Goal: Information Seeking & Learning: Learn about a topic

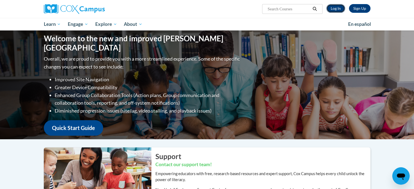
click at [333, 10] on link "Log In" at bounding box center [336, 8] width 19 height 9
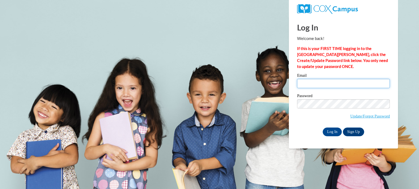
click at [320, 80] on input "Email" at bounding box center [343, 83] width 93 height 9
type input "ayade.malk@charterschools.ae"
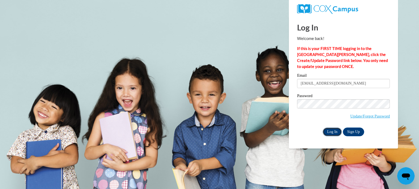
click at [328, 134] on input "Log In" at bounding box center [331, 132] width 19 height 9
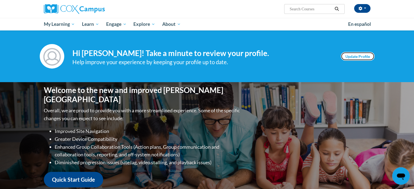
click at [350, 59] on link "Update Profile" at bounding box center [358, 56] width 34 height 9
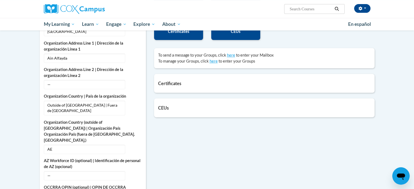
scroll to position [155, 0]
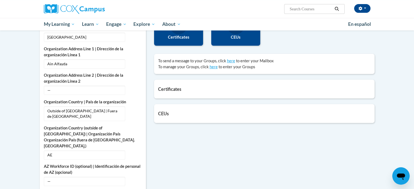
click at [165, 112] on h5 "CEUs" at bounding box center [264, 113] width 213 height 5
click at [187, 111] on h5 "CEUs" at bounding box center [264, 113] width 213 height 5
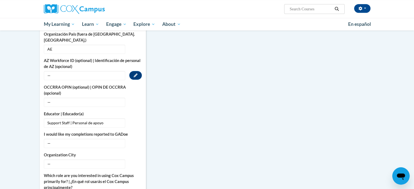
scroll to position [260, 0]
click at [90, 139] on span "—" at bounding box center [84, 143] width 81 height 9
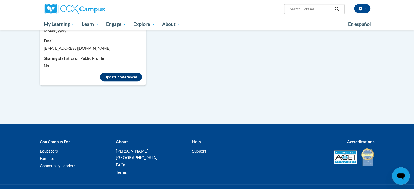
scroll to position [498, 0]
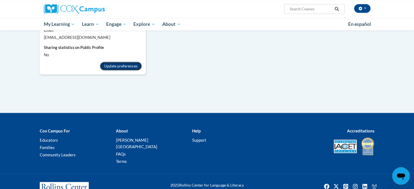
click at [130, 62] on button "Update preferences" at bounding box center [121, 66] width 42 height 9
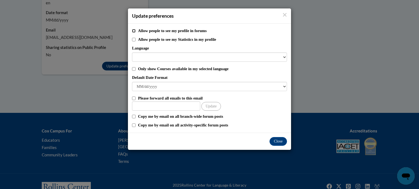
click at [133, 31] on input "Allow people to see my profile in forums" at bounding box center [134, 31] width 4 height 4
checkbox input "true"
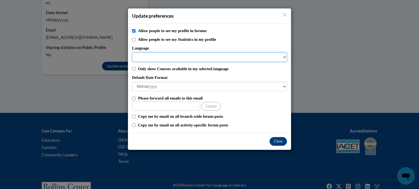
click at [147, 59] on select "Language" at bounding box center [209, 57] width 155 height 9
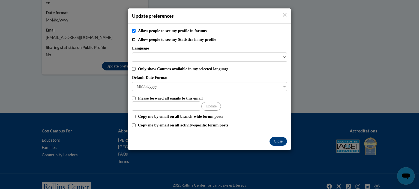
click at [134, 39] on input "Allow people to see my Statistics in my profile" at bounding box center [134, 40] width 4 height 4
checkbox input "true"
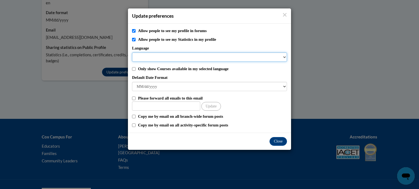
click at [144, 56] on select "Language" at bounding box center [209, 57] width 155 height 9
click at [239, 57] on select "Language" at bounding box center [209, 57] width 155 height 9
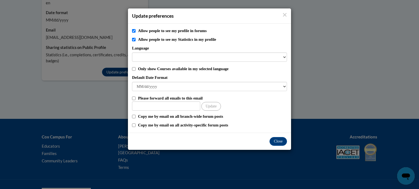
click at [224, 71] on label "Only show Courses available in my selected language" at bounding box center [212, 69] width 149 height 6
click at [135, 71] on input "Only show Courses available in my selected language" at bounding box center [134, 69] width 4 height 4
click at [224, 71] on label "Only show Courses available in my selected language" at bounding box center [212, 69] width 149 height 6
click at [135, 71] on input "Only show Courses available in my selected language" at bounding box center [134, 69] width 4 height 4
checkbox input "false"
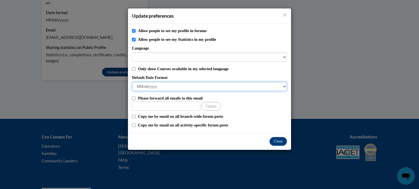
click at [222, 88] on select "M/d/yyyy M/d/yy MM/dd/yy MM/dd/yyyy yy/MM/dd yyyy-MM-dd dd-MMM-yyyy dd/MM/yyyy …" at bounding box center [209, 86] width 155 height 9
select select "dd/MM/yyyy"
click at [132, 82] on select "M/d/yyyy M/d/yy MM/dd/yy MM/dd/yyyy yy/MM/dd yyyy-MM-dd dd-MMM-yyyy dd/MM/yyyy …" at bounding box center [209, 86] width 155 height 9
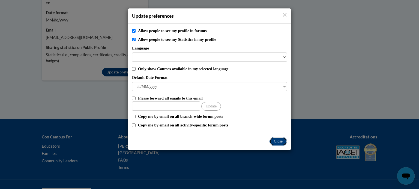
click at [276, 140] on button "Close" at bounding box center [277, 141] width 17 height 9
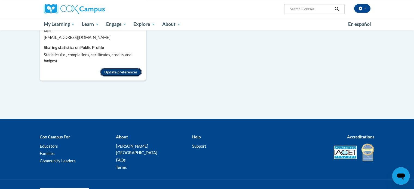
click at [129, 68] on button "Update preferences" at bounding box center [121, 72] width 42 height 9
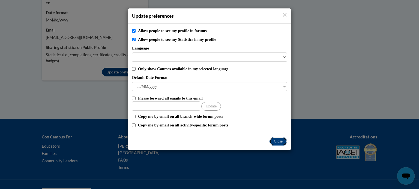
click at [275, 141] on button "Close" at bounding box center [277, 141] width 17 height 9
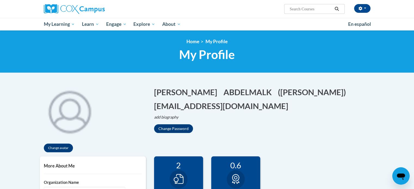
scroll to position [17, 0]
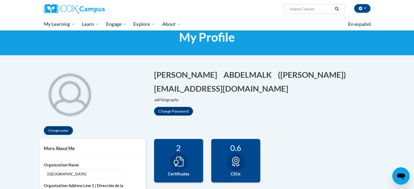
click at [179, 173] on label "Certificates" at bounding box center [178, 174] width 41 height 6
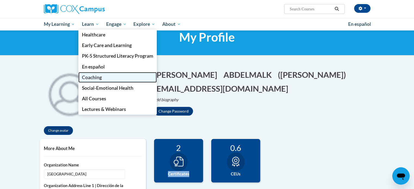
click at [91, 80] on span "Coaching" at bounding box center [92, 78] width 20 height 6
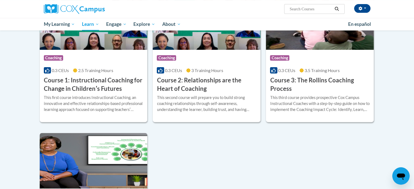
scroll to position [185, 0]
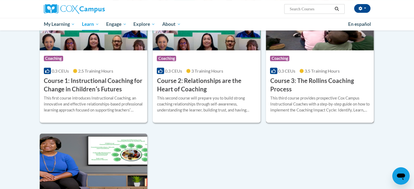
click at [280, 82] on h3 "Course 3: The Rollins Coaching Process" at bounding box center [320, 85] width 100 height 17
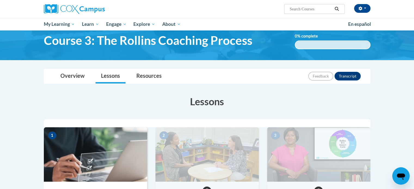
scroll to position [23, 0]
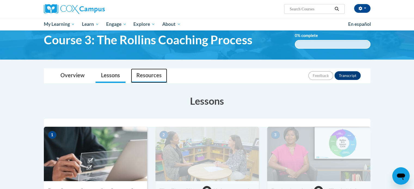
click at [159, 78] on link "Resources" at bounding box center [149, 76] width 36 height 14
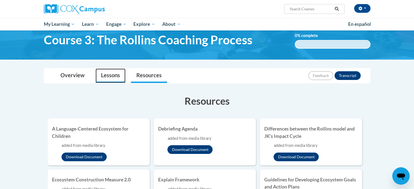
click at [115, 74] on link "Lessons" at bounding box center [111, 76] width 30 height 14
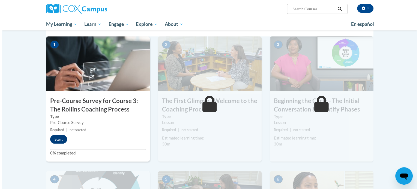
scroll to position [112, 0]
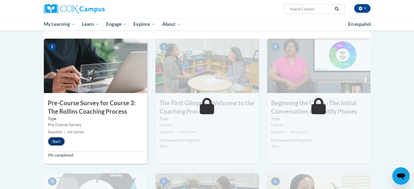
click at [56, 143] on button "Start" at bounding box center [56, 141] width 17 height 9
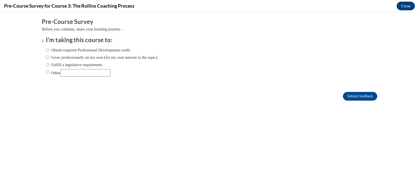
scroll to position [0, 0]
click at [74, 56] on label "Grow professionally on my own (for my own interest in the topic)." at bounding box center [102, 57] width 112 height 6
click at [49, 56] on input "Grow professionally on my own (for my own interest in the topic)." at bounding box center [48, 57] width 4 height 6
radio input "true"
click at [343, 96] on input "Submit feedback" at bounding box center [360, 96] width 34 height 9
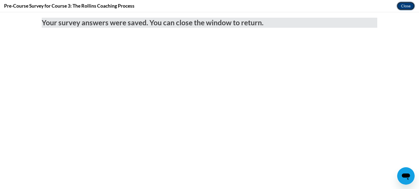
click at [402, 6] on button "Close" at bounding box center [405, 6] width 18 height 9
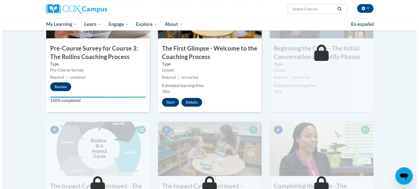
scroll to position [169, 0]
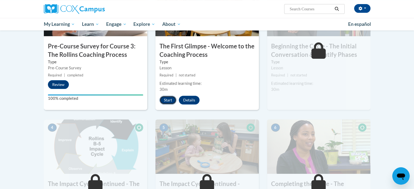
click at [168, 99] on button "Start" at bounding box center [168, 100] width 17 height 9
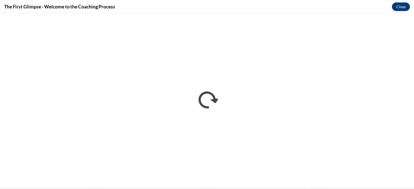
scroll to position [0, 0]
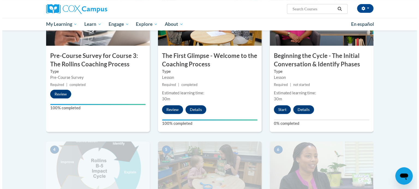
scroll to position [159, 0]
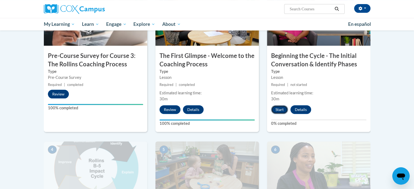
click at [274, 109] on button "Start" at bounding box center [279, 109] width 17 height 9
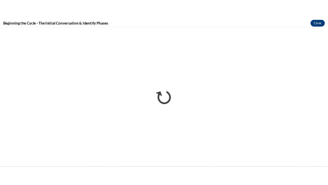
scroll to position [0, 0]
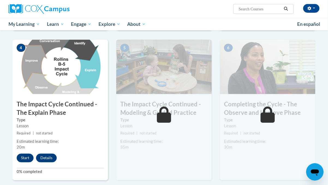
scroll to position [262, 0]
